Goal: Transaction & Acquisition: Download file/media

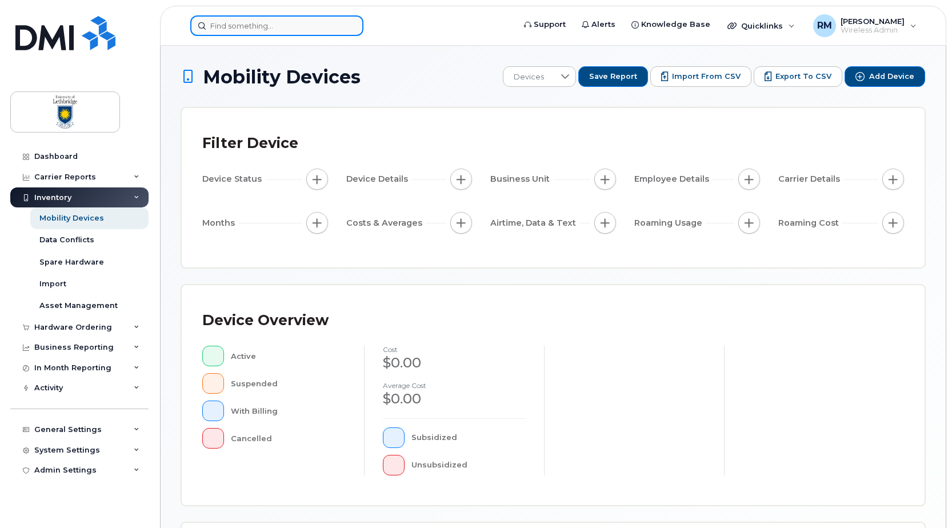
click at [233, 31] on input at bounding box center [276, 25] width 173 height 21
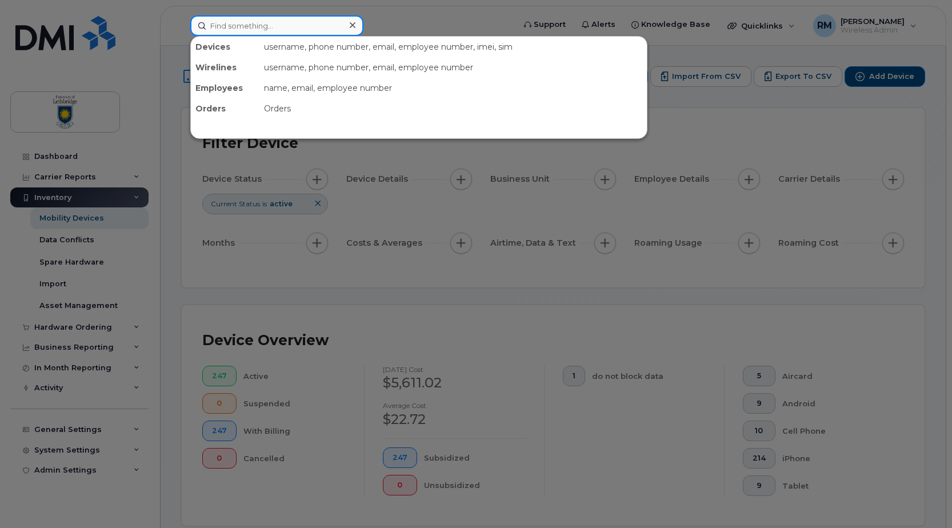
click at [241, 31] on input at bounding box center [276, 25] width 173 height 21
type input "stacey"
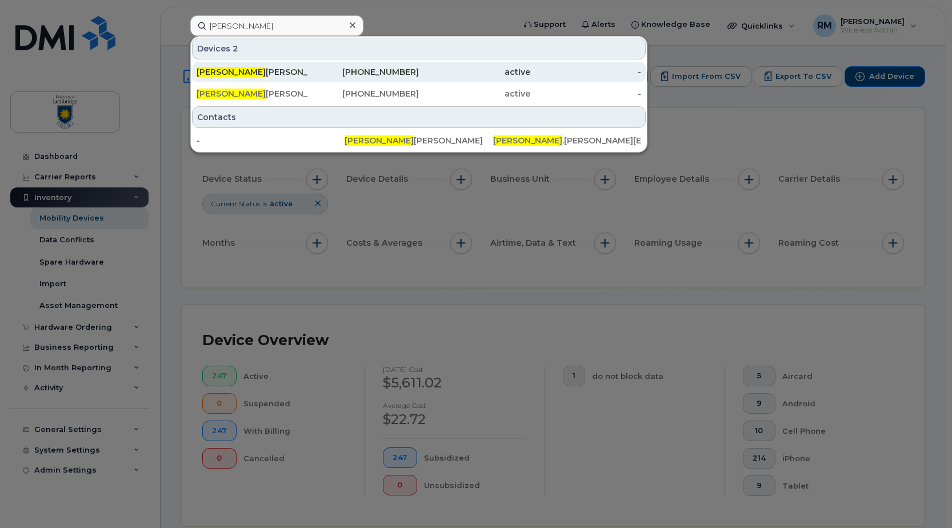
click at [224, 77] on div "Stacey Haugen" at bounding box center [252, 71] width 111 height 11
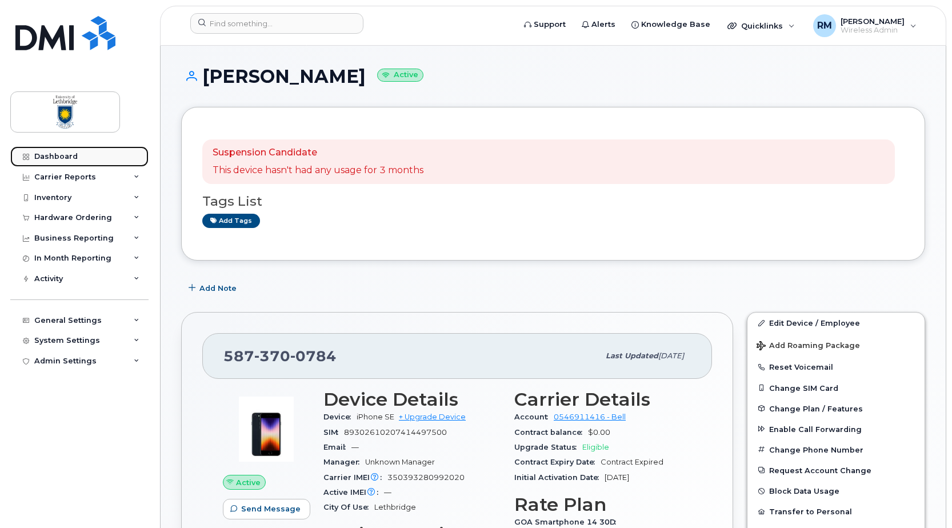
click at [58, 154] on div "Dashboard" at bounding box center [55, 156] width 43 height 9
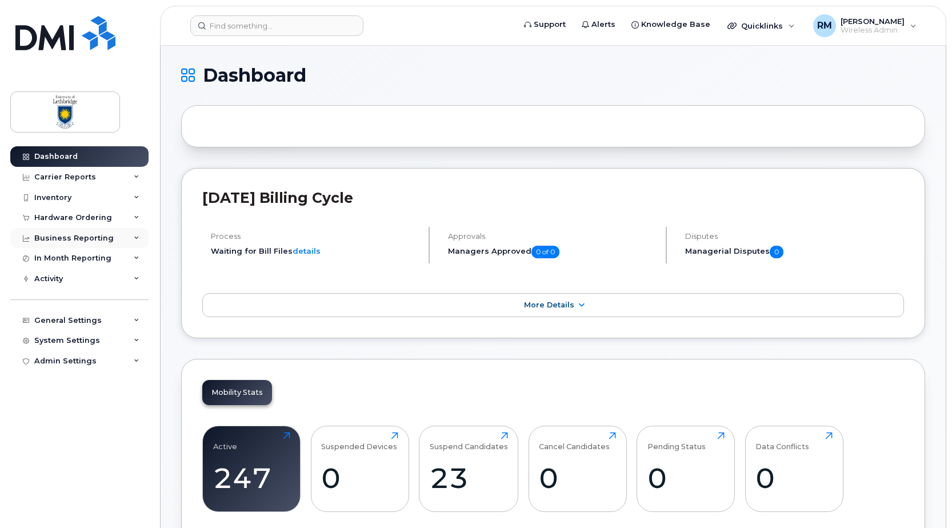
click at [73, 235] on div "Business Reporting" at bounding box center [73, 238] width 79 height 9
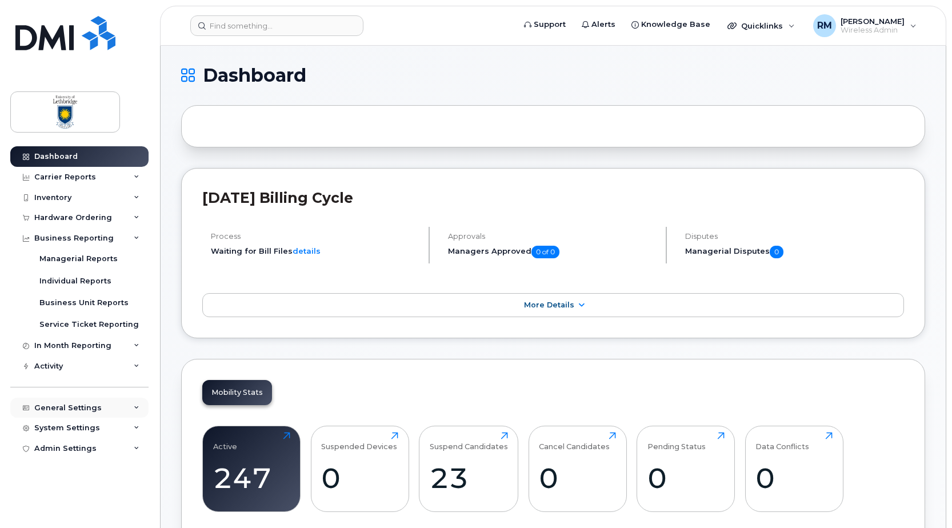
click at [62, 406] on div "General Settings" at bounding box center [67, 407] width 67 height 9
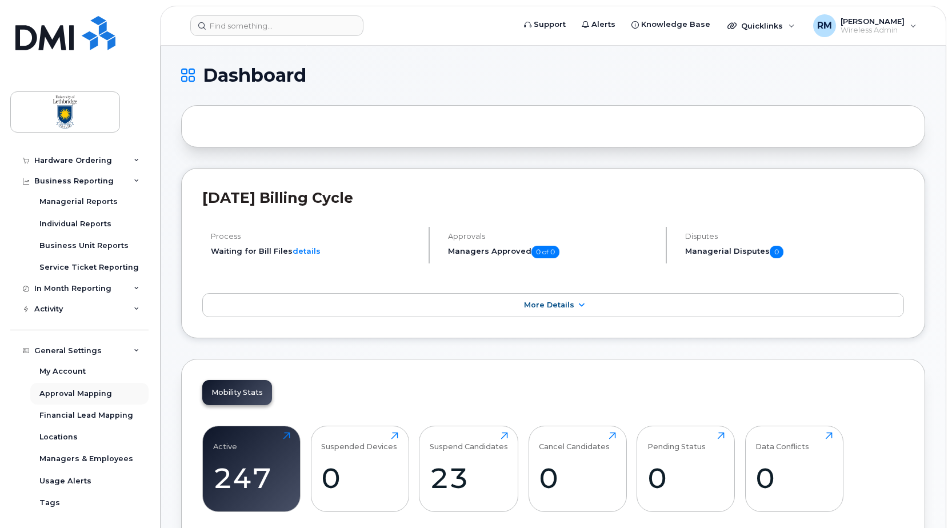
scroll to position [122, 0]
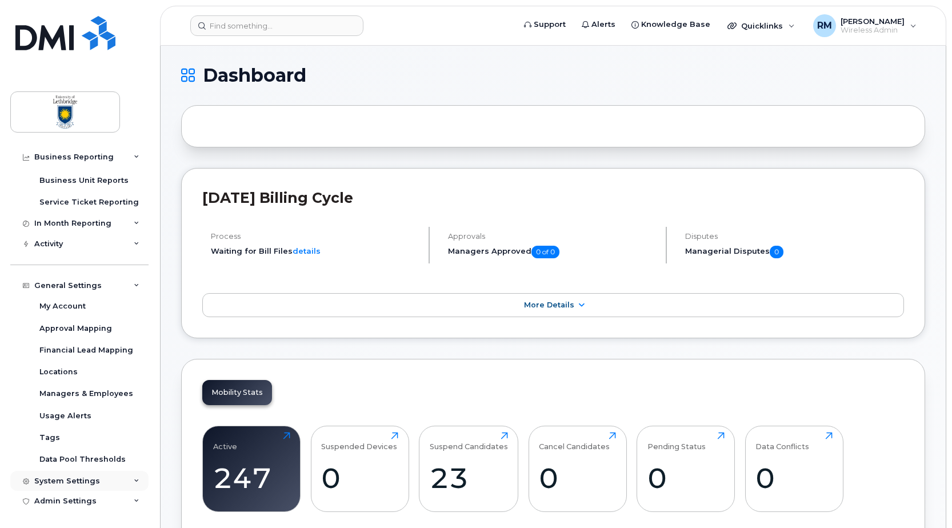
click at [72, 479] on div "System Settings" at bounding box center [67, 481] width 66 height 9
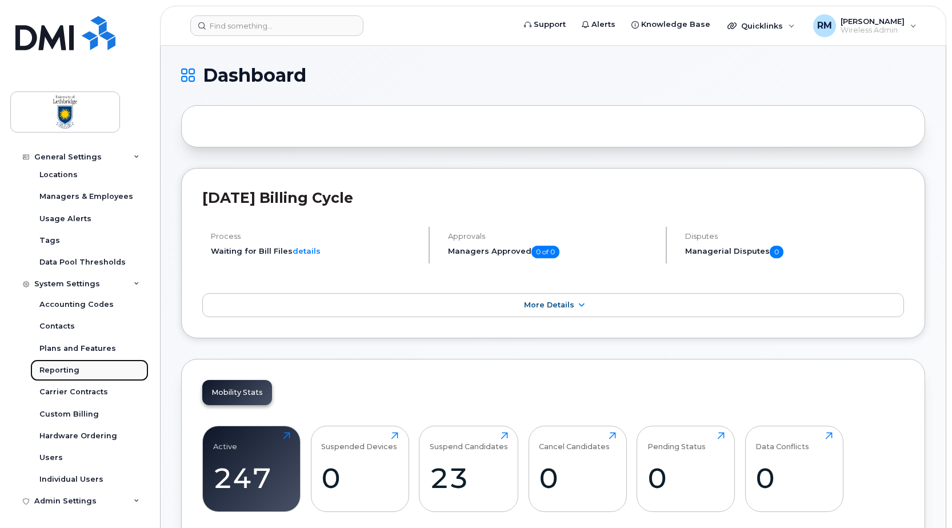
click at [64, 370] on div "Reporting" at bounding box center [59, 370] width 40 height 10
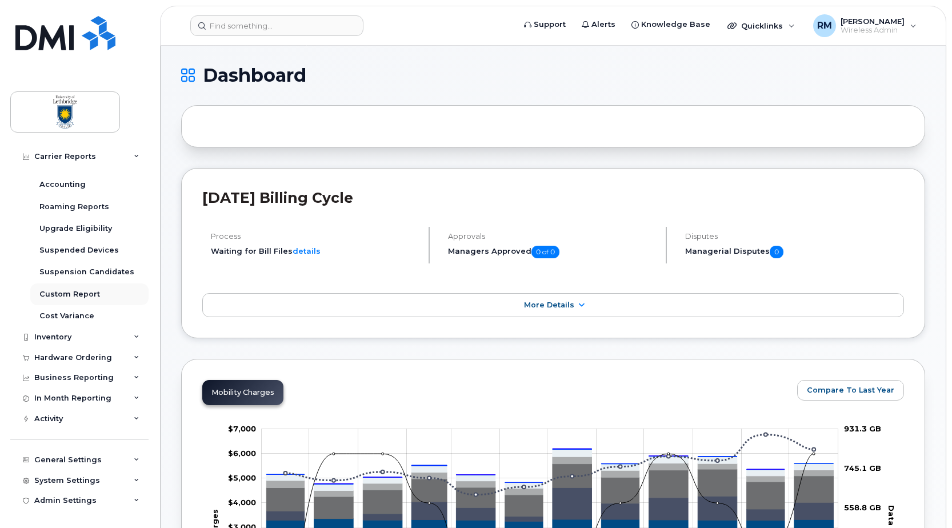
scroll to position [30, 0]
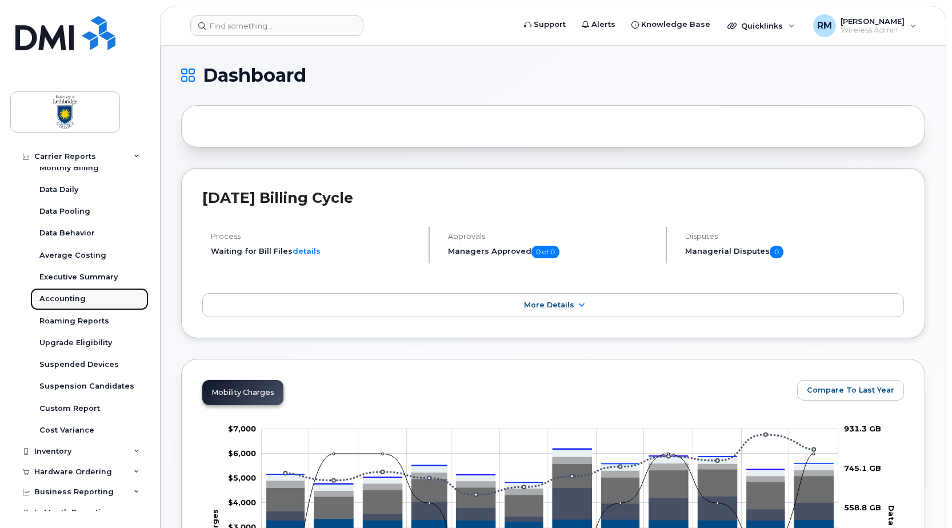
click at [71, 297] on div "Accounting" at bounding box center [62, 299] width 46 height 10
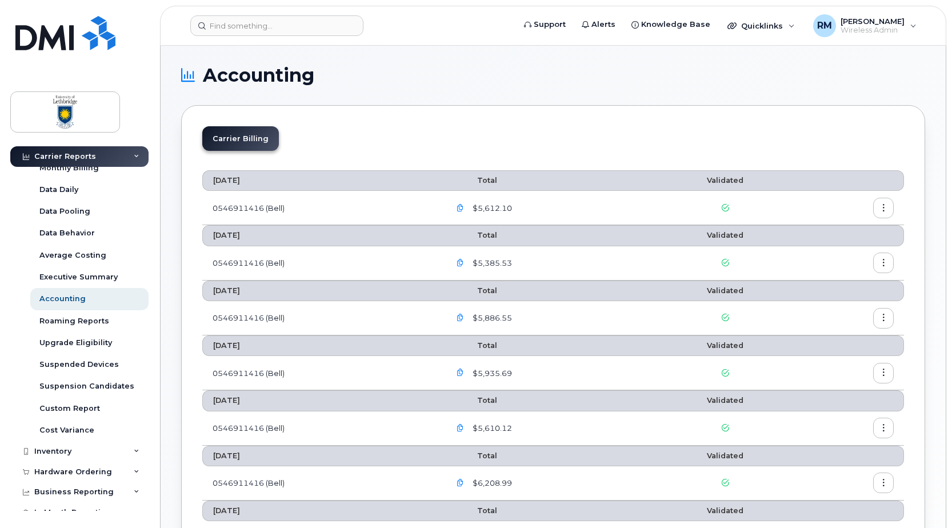
click at [884, 210] on icon "button" at bounding box center [883, 208] width 7 height 7
click at [828, 255] on span "Download" at bounding box center [831, 254] width 45 height 10
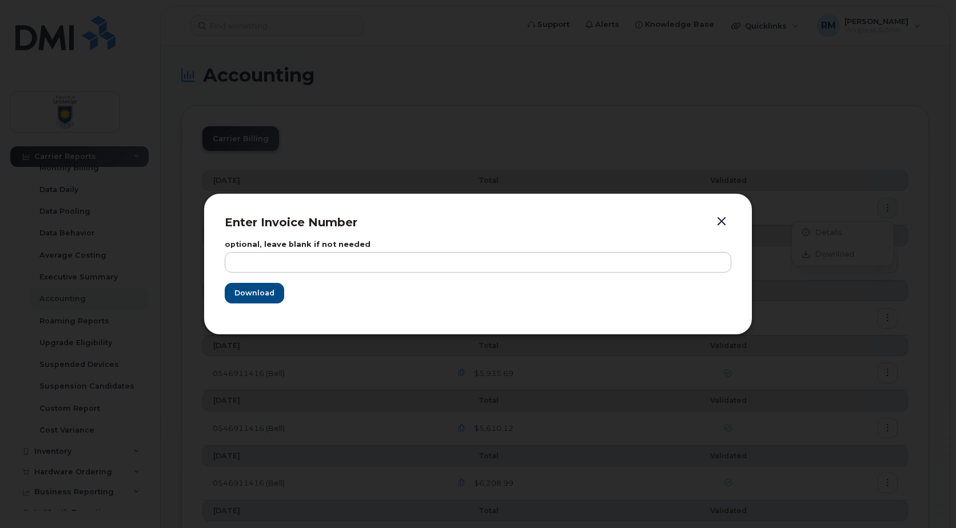
click at [722, 222] on button "button" at bounding box center [721, 222] width 17 height 16
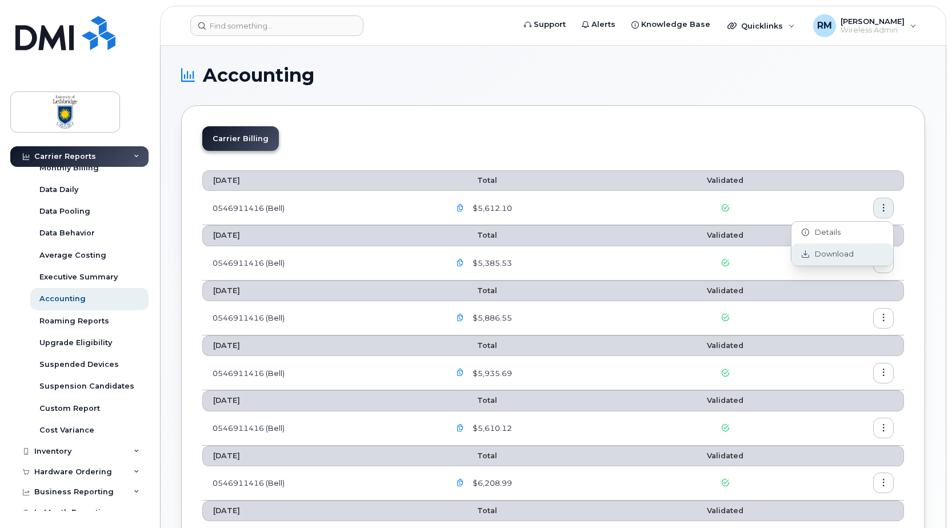
click at [805, 253] on icon at bounding box center [805, 254] width 7 height 7
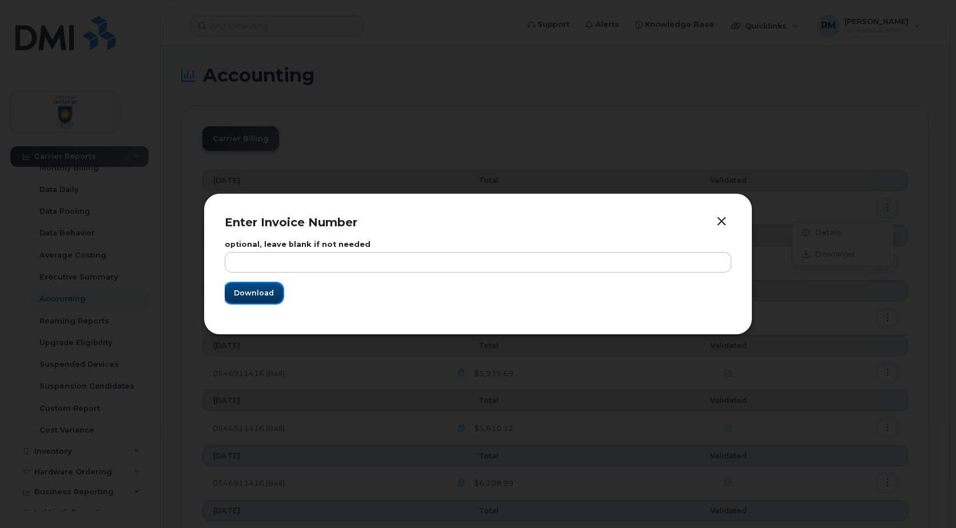
click at [253, 291] on span "Download" at bounding box center [254, 292] width 40 height 11
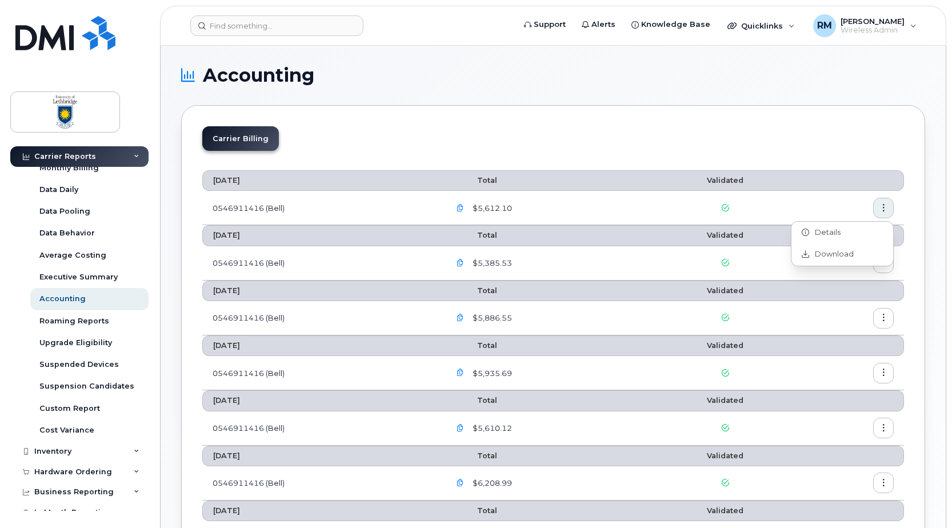
click at [490, 212] on span "$5,612.10" at bounding box center [491, 208] width 42 height 11
click at [464, 207] on icon "button" at bounding box center [460, 208] width 7 height 7
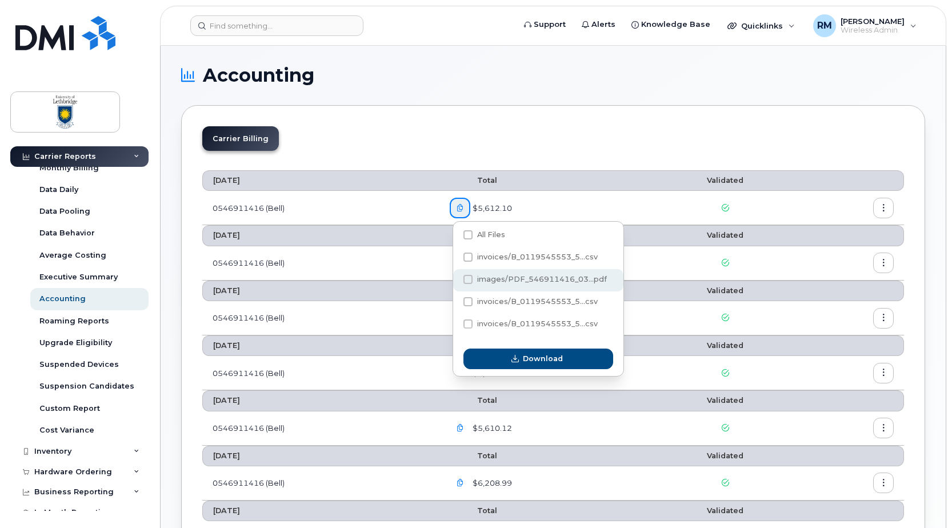
click at [466, 281] on span at bounding box center [467, 279] width 9 height 9
click at [455, 281] on input "images/PDF_546911416_03...pdf" at bounding box center [453, 280] width 6 height 6
checkbox input "true"
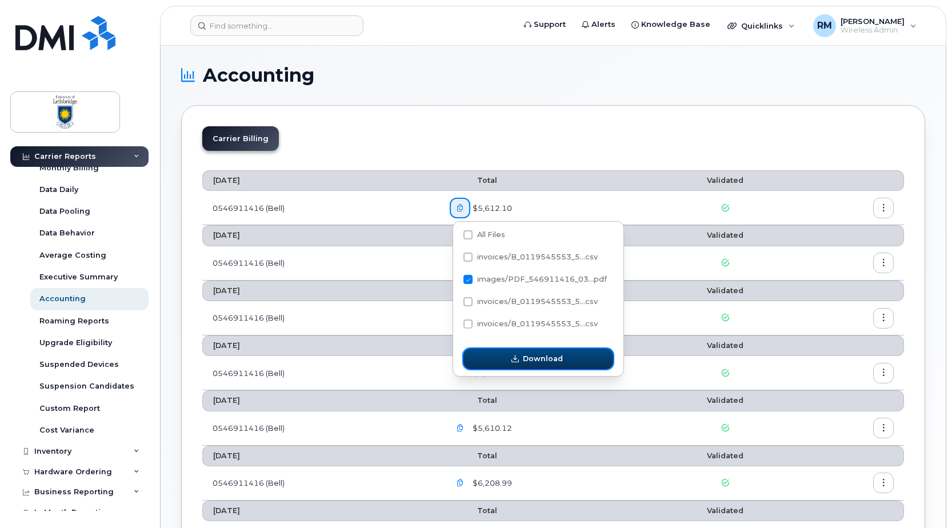
click at [541, 354] on span "Download" at bounding box center [543, 358] width 40 height 11
